Goal: Check status: Check status

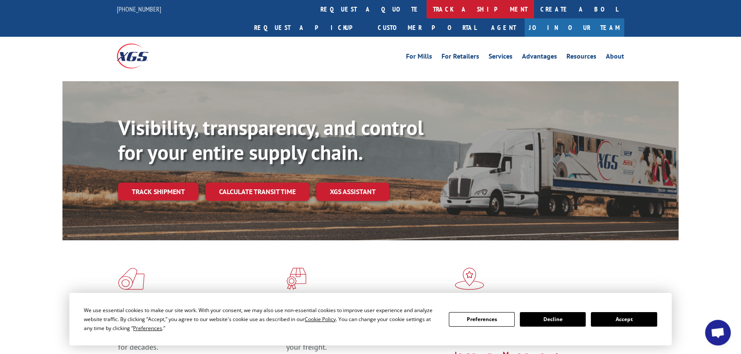
click at [426, 11] on link "track a shipment" at bounding box center [479, 9] width 107 height 18
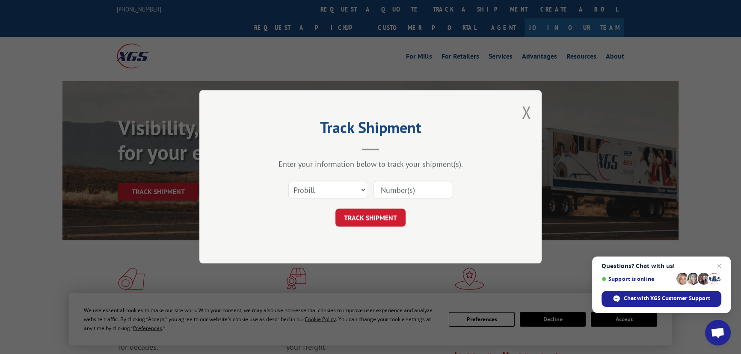
paste input "57437422 express global"
drag, startPoint x: 395, startPoint y: 191, endPoint x: 487, endPoint y: 187, distance: 92.4
click at [487, 187] on div "Select category... Probill BOL PO 57437422 express global" at bounding box center [370, 190] width 257 height 28
type input "57437422"
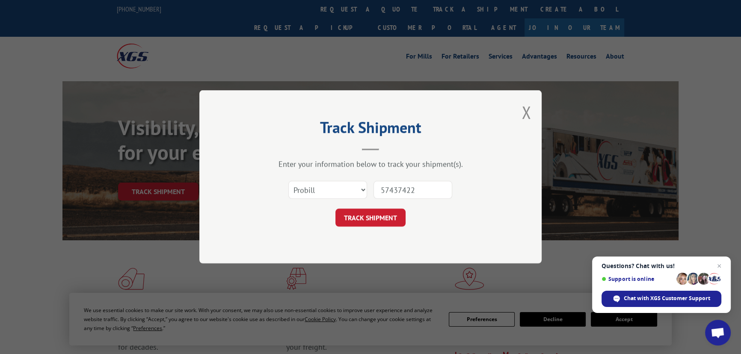
scroll to position [0, 0]
click button "TRACK SHIPMENT" at bounding box center [370, 218] width 70 height 18
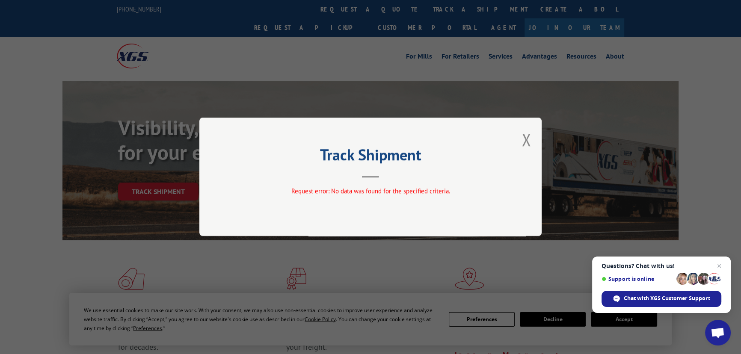
click at [531, 138] on div "Track Shipment Request error: No data was found for the specified criteria." at bounding box center [370, 177] width 342 height 118
click at [352, 9] on div "Track Shipment Request error: No data was found for the specified criteria." at bounding box center [370, 177] width 741 height 354
click at [528, 138] on button "Close modal" at bounding box center [525, 139] width 9 height 23
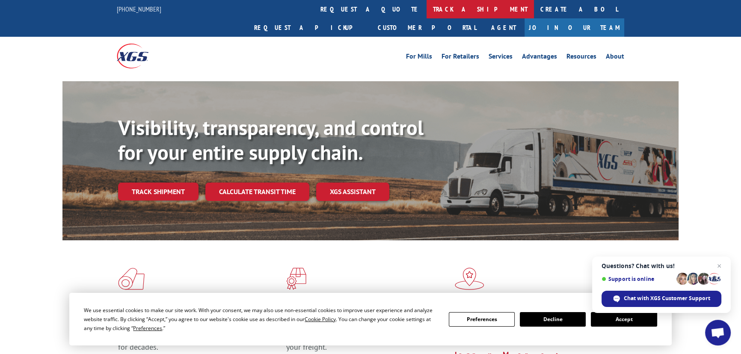
click at [426, 14] on link "track a shipment" at bounding box center [479, 9] width 107 height 18
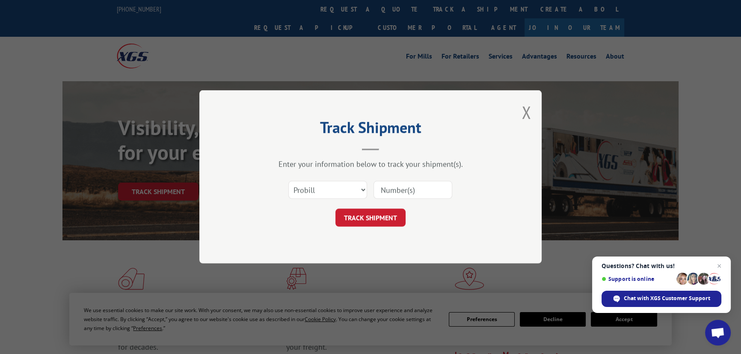
click at [336, 202] on div "Select category... Probill BOL PO" at bounding box center [370, 190] width 257 height 28
click at [338, 194] on select "Select category... Probill BOL PO" at bounding box center [327, 190] width 79 height 18
select select "po"
click at [288, 181] on select "Select category... Probill BOL PO" at bounding box center [327, 190] width 79 height 18
paste input "57437422 express global"
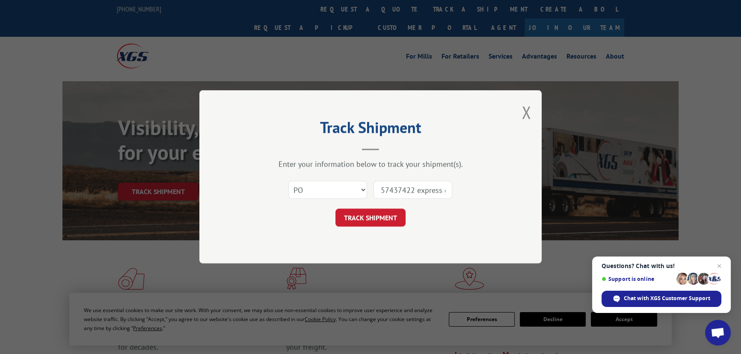
scroll to position [0, 18]
type input "57437422 express global"
click at [390, 217] on button "TRACK SHIPMENT" at bounding box center [370, 218] width 70 height 18
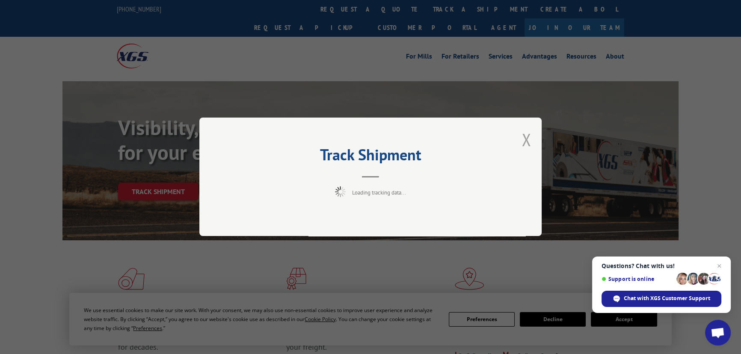
click at [526, 144] on button "Close modal" at bounding box center [525, 139] width 9 height 23
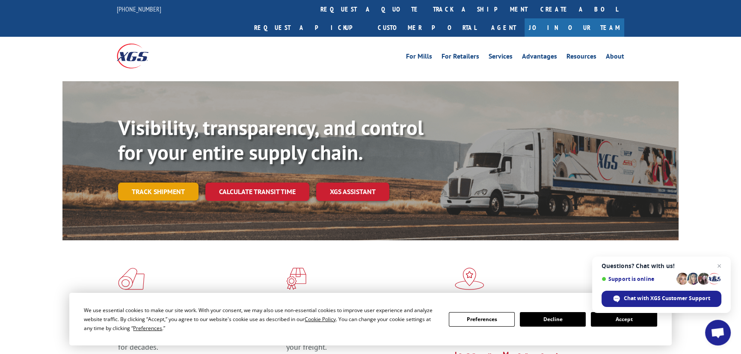
click at [178, 183] on link "Track shipment" at bounding box center [158, 192] width 80 height 18
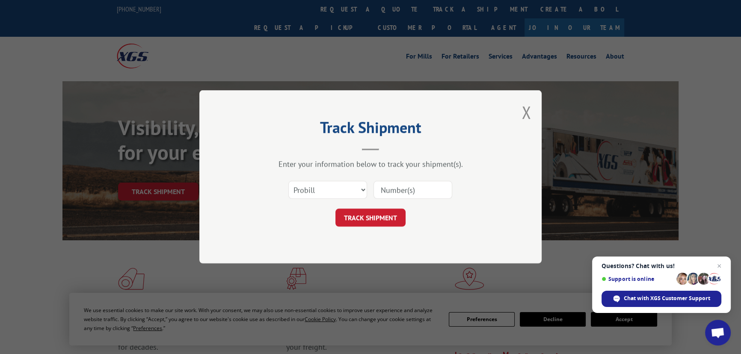
click at [397, 192] on input at bounding box center [412, 190] width 79 height 18
click at [32, 79] on div "Track Shipment Enter your information below to track your shipment(s). Select c…" at bounding box center [370, 177] width 741 height 354
click at [387, 186] on input at bounding box center [412, 190] width 79 height 18
paste input "57437422"
type input "57437422"
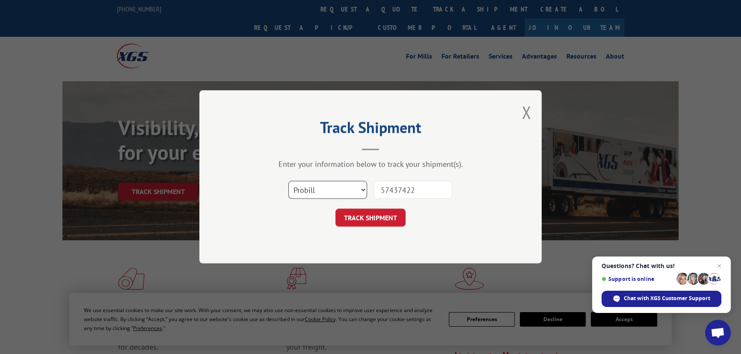
click at [348, 187] on select "Select category... Probill BOL PO" at bounding box center [327, 190] width 79 height 18
select select "po"
click at [288, 181] on select "Select category... Probill BOL PO" at bounding box center [327, 190] width 79 height 18
click at [367, 217] on button "TRACK SHIPMENT" at bounding box center [370, 218] width 70 height 18
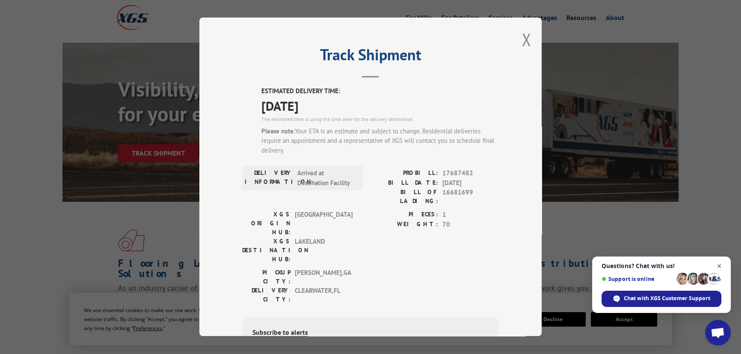
click at [720, 265] on span "Close chat" at bounding box center [719, 266] width 11 height 11
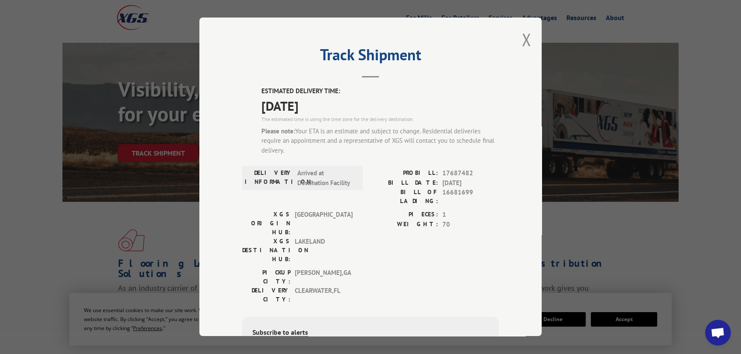
click at [705, 20] on div "Track Shipment ESTIMATED DELIVERY TIME: [DATE] The estimated time is using the …" at bounding box center [370, 177] width 741 height 354
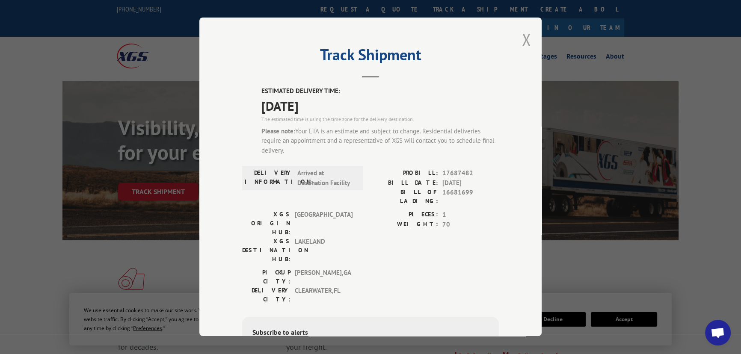
click at [523, 35] on button "Close modal" at bounding box center [525, 39] width 9 height 23
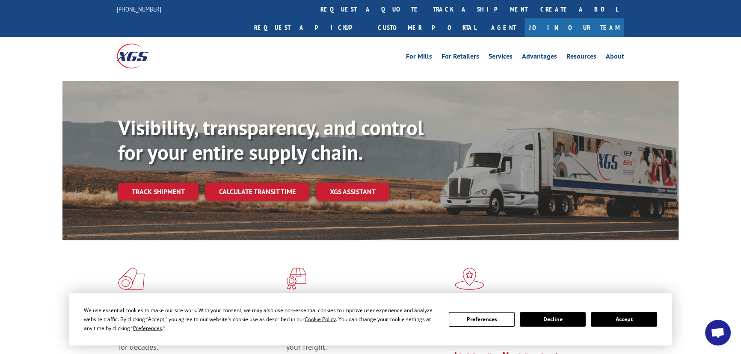
click at [426, 9] on link "track a shipment" at bounding box center [479, 9] width 107 height 18
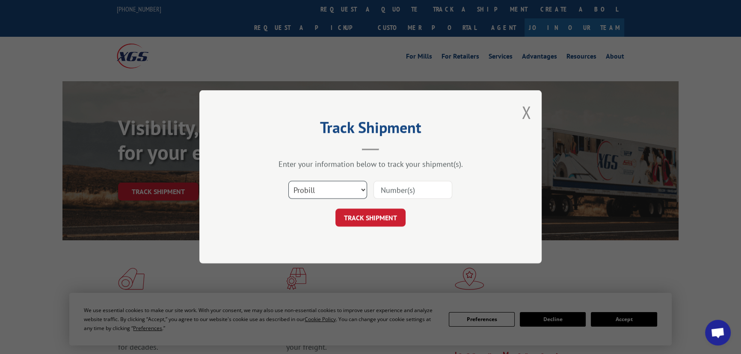
click at [360, 191] on select "Select category... Probill BOL PO" at bounding box center [327, 190] width 79 height 18
click at [463, 219] on div "TRACK SHIPMENT" at bounding box center [370, 218] width 257 height 18
click at [525, 115] on button "Close modal" at bounding box center [525, 112] width 9 height 23
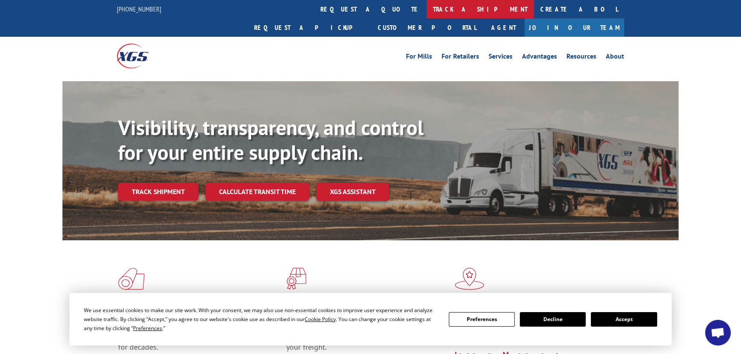
click at [426, 10] on link "track a shipment" at bounding box center [479, 9] width 107 height 18
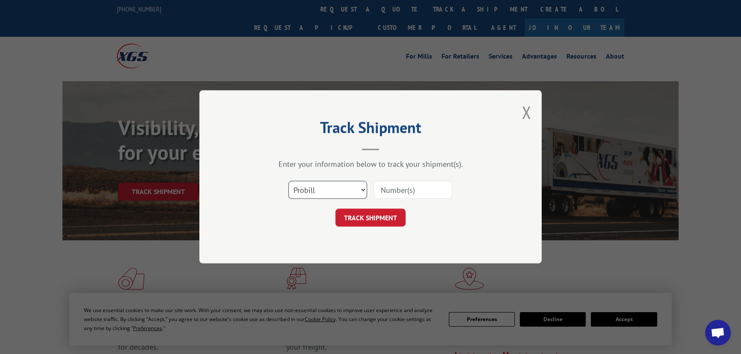
click at [348, 190] on select "Select category... Probill BOL PO" at bounding box center [327, 190] width 79 height 18
click at [288, 181] on select "Select category... Probill BOL PO" at bounding box center [327, 190] width 79 height 18
click at [331, 238] on div "Track Shipment Enter your information below to track your shipment(s). Select c…" at bounding box center [370, 176] width 342 height 173
click at [343, 185] on select "Select category... Probill BOL PO" at bounding box center [327, 190] width 79 height 18
select select "po"
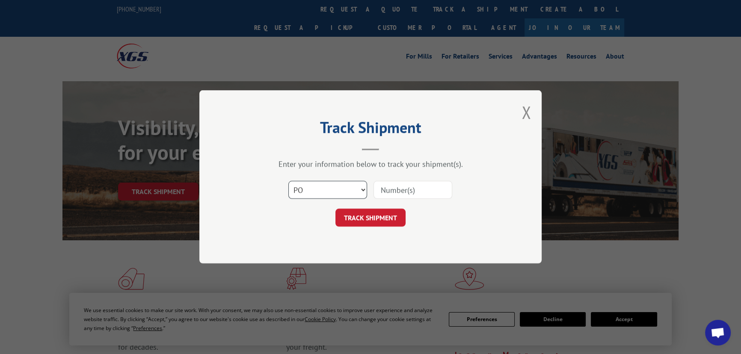
click at [288, 181] on select "Select category... Probill BOL PO" at bounding box center [327, 190] width 79 height 18
click at [430, 192] on input at bounding box center [412, 190] width 79 height 18
drag, startPoint x: 430, startPoint y: 192, endPoint x: 437, endPoint y: 215, distance: 24.6
click at [437, 215] on div "TRACK SHIPMENT" at bounding box center [370, 218] width 257 height 18
click at [396, 193] on input at bounding box center [412, 190] width 79 height 18
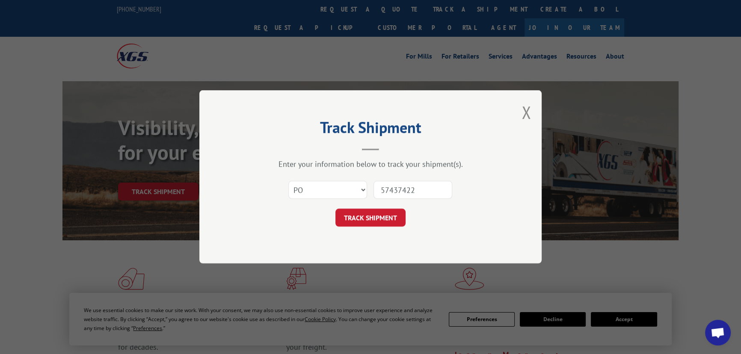
type input "57437422"
click at [335, 209] on button "TRACK SHIPMENT" at bounding box center [370, 218] width 70 height 18
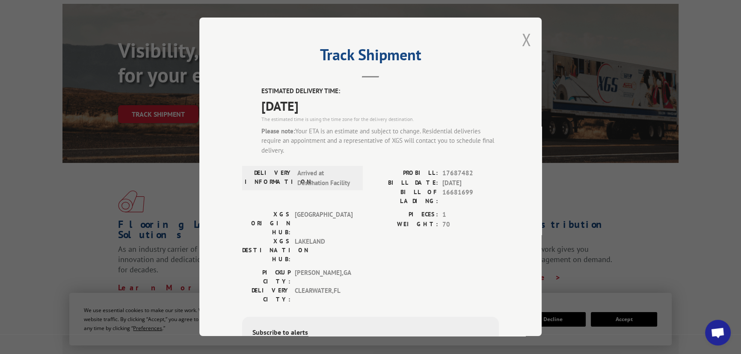
click at [522, 35] on button "Close modal" at bounding box center [525, 39] width 9 height 23
